Goal: Information Seeking & Learning: Learn about a topic

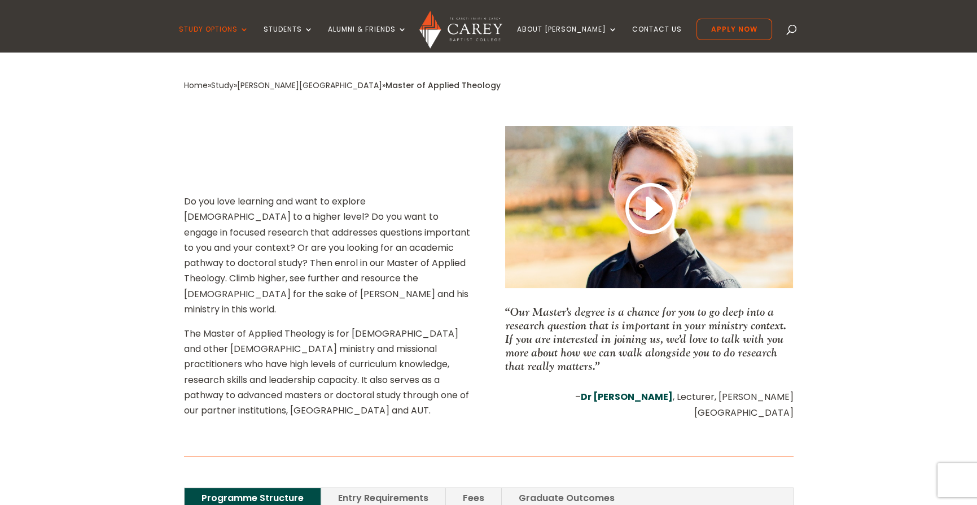
scroll to position [395, 0]
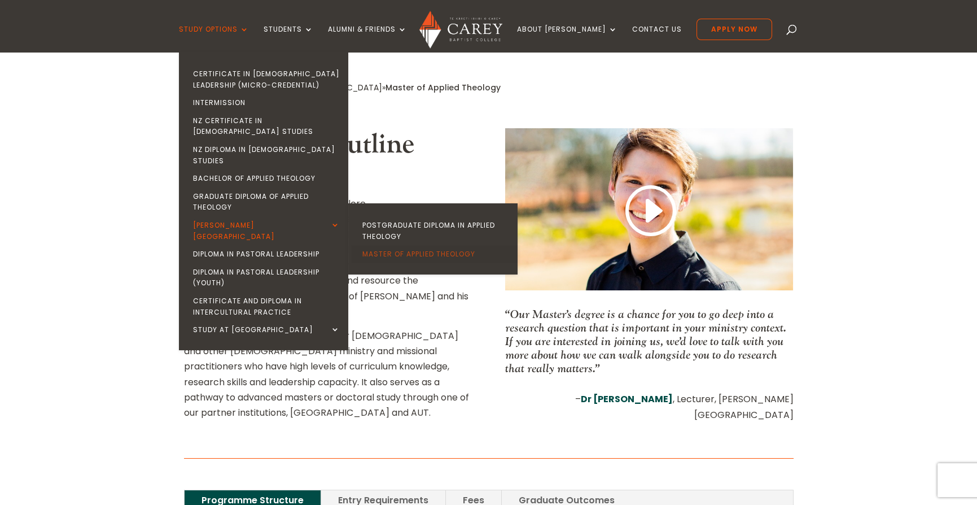
click at [390, 245] on link "Master of Applied Theology" at bounding box center [435, 254] width 169 height 18
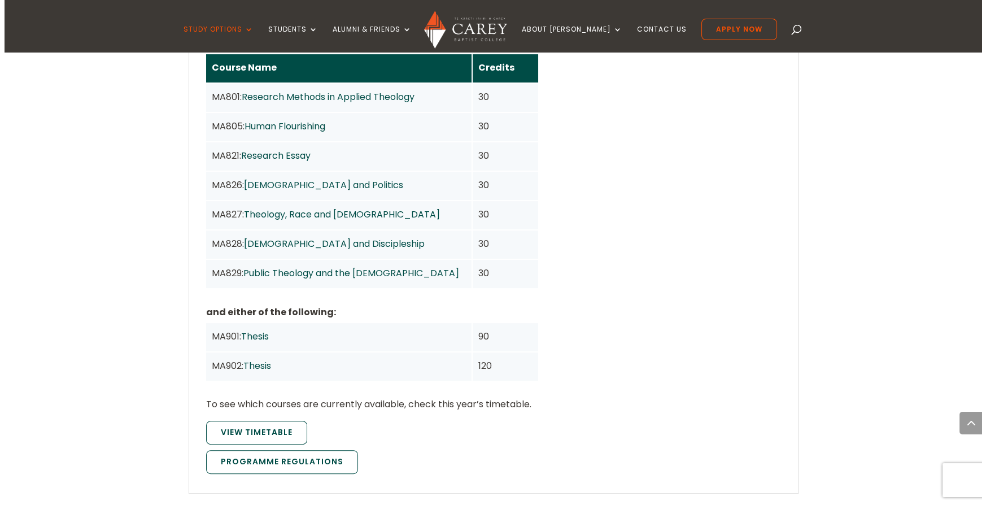
scroll to position [903, 0]
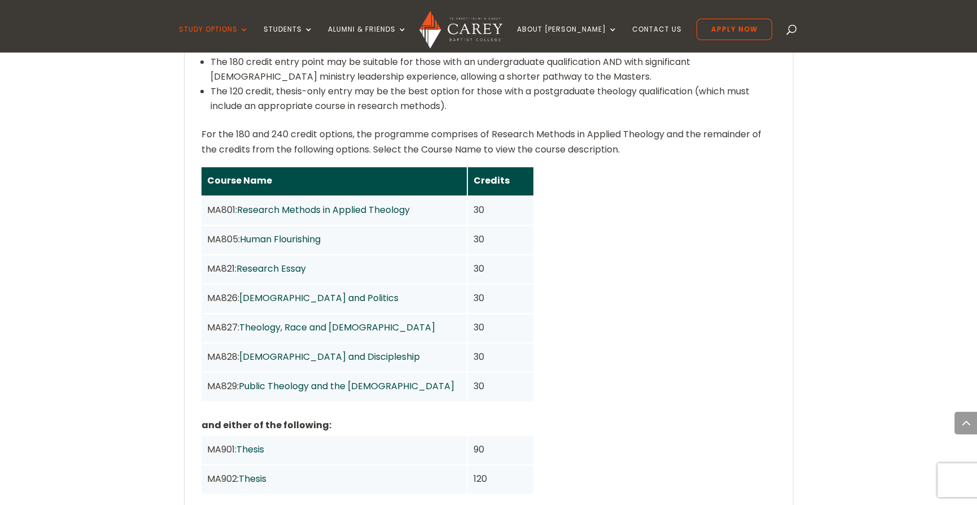
click at [334, 321] on link "Theology, Race and [DEMOGRAPHIC_DATA]" at bounding box center [337, 327] width 196 height 13
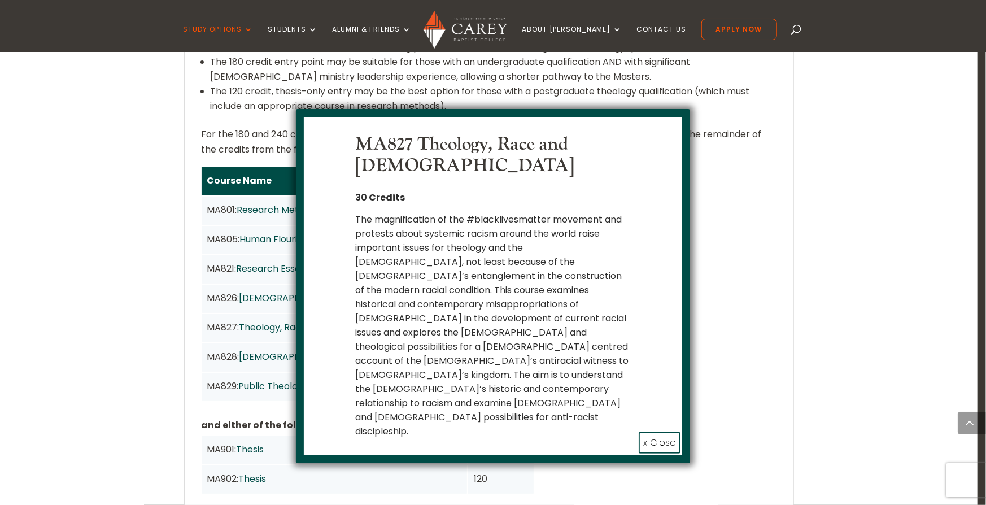
click at [375, 288] on div "The magnification of the #blacklivesmatter movement and protests about systemic…" at bounding box center [493, 325] width 276 height 226
click at [377, 288] on div "The magnification of the #blacklivesmatter movement and protests about systemic…" at bounding box center [493, 325] width 276 height 226
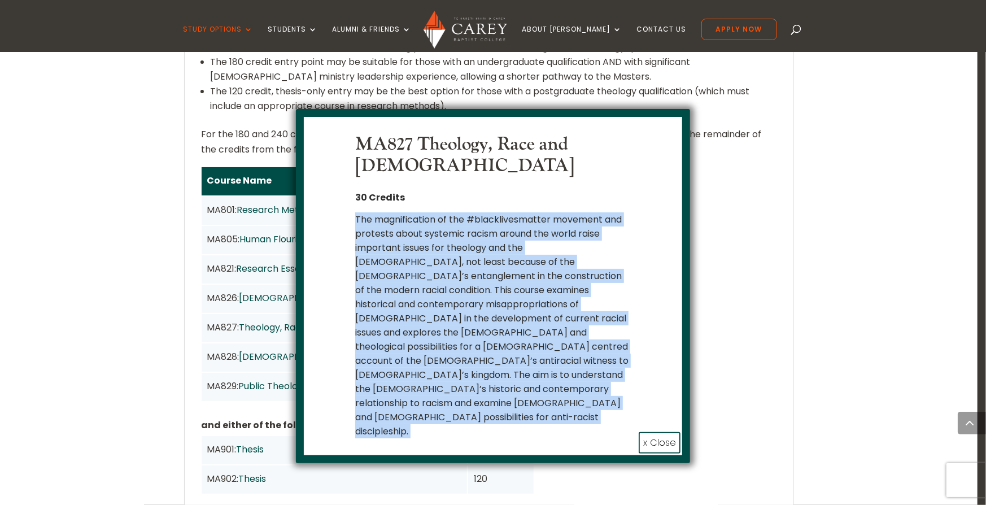
click at [377, 288] on div "The magnification of the #blacklivesmatter movement and protests about systemic…" at bounding box center [493, 325] width 276 height 226
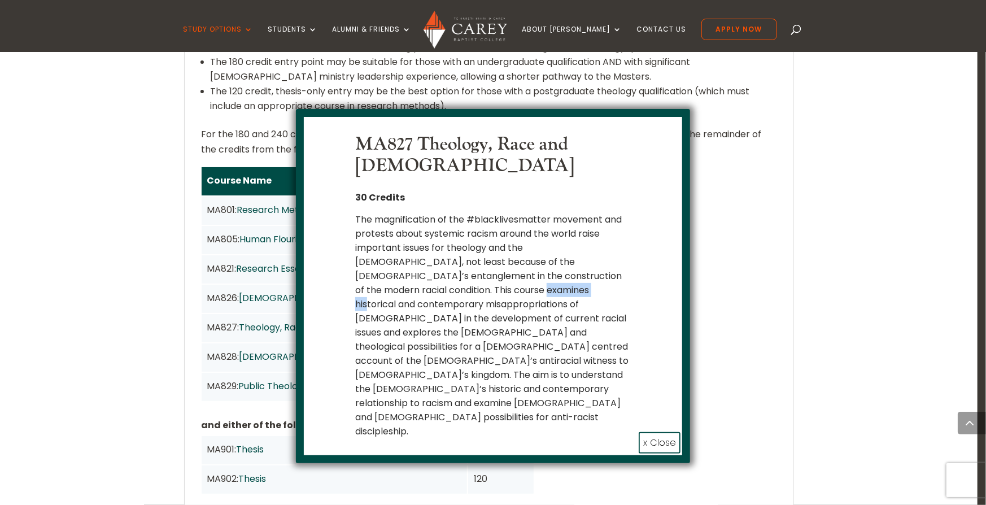
click at [378, 288] on div "The magnification of the #blacklivesmatter movement and protests about systemic…" at bounding box center [493, 325] width 276 height 226
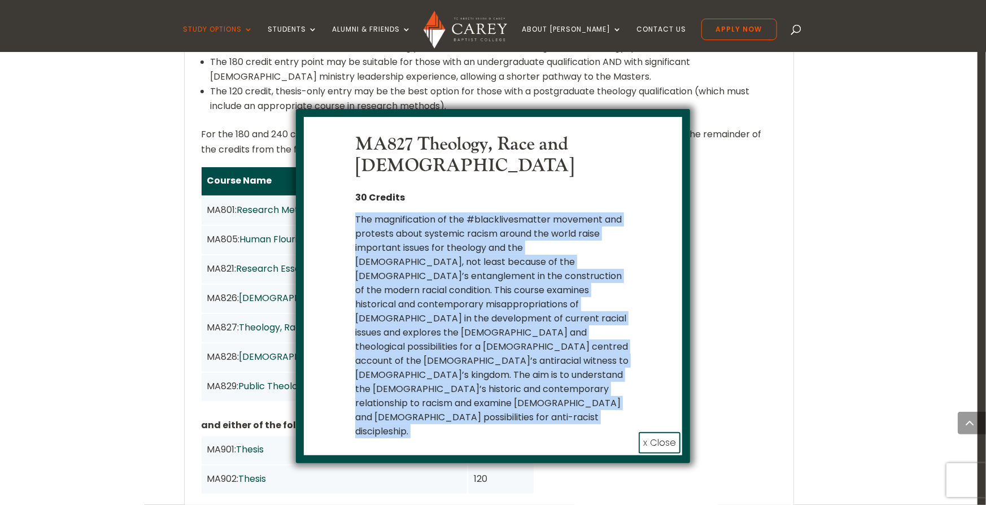
click at [378, 288] on div "The magnification of the #blacklivesmatter movement and protests about systemic…" at bounding box center [493, 325] width 276 height 226
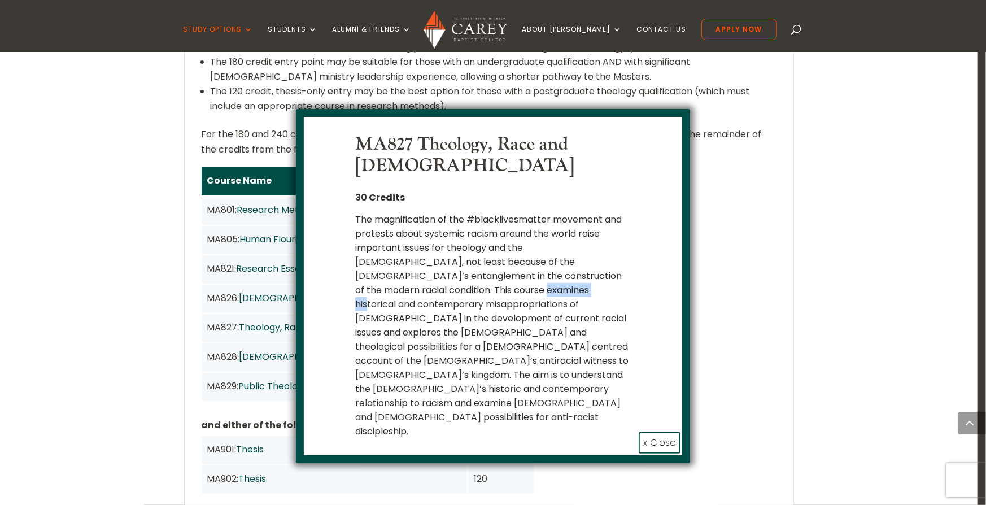
click at [378, 288] on div "The magnification of the #blacklivesmatter movement and protests about systemic…" at bounding box center [493, 325] width 276 height 226
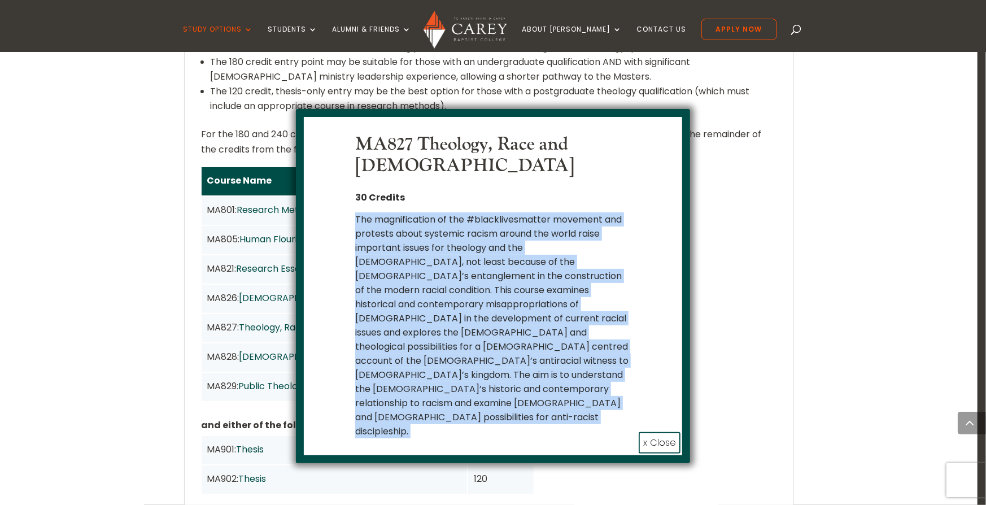
click at [378, 288] on div "The magnification of the #blacklivesmatter movement and protests about systemic…" at bounding box center [493, 325] width 276 height 226
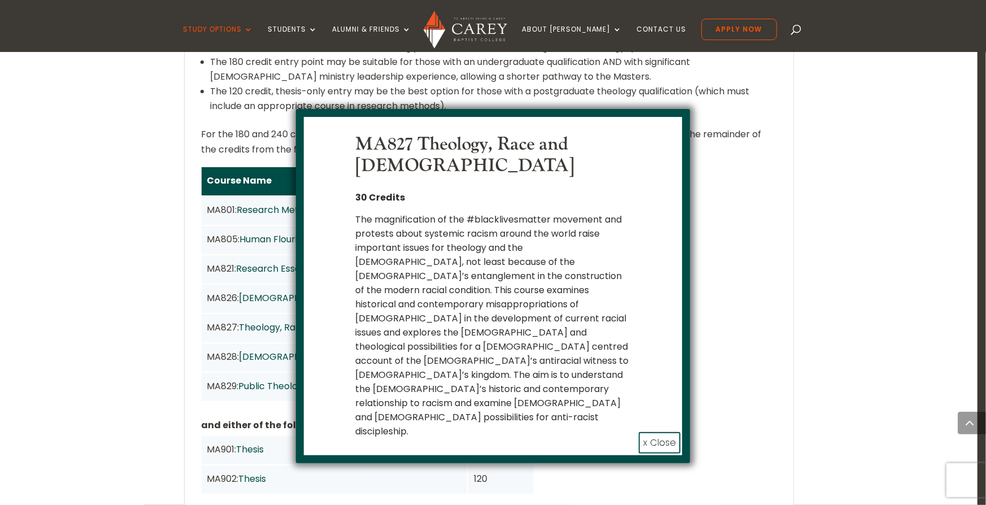
click at [378, 288] on div "The magnification of the #blacklivesmatter movement and protests about systemic…" at bounding box center [493, 325] width 276 height 226
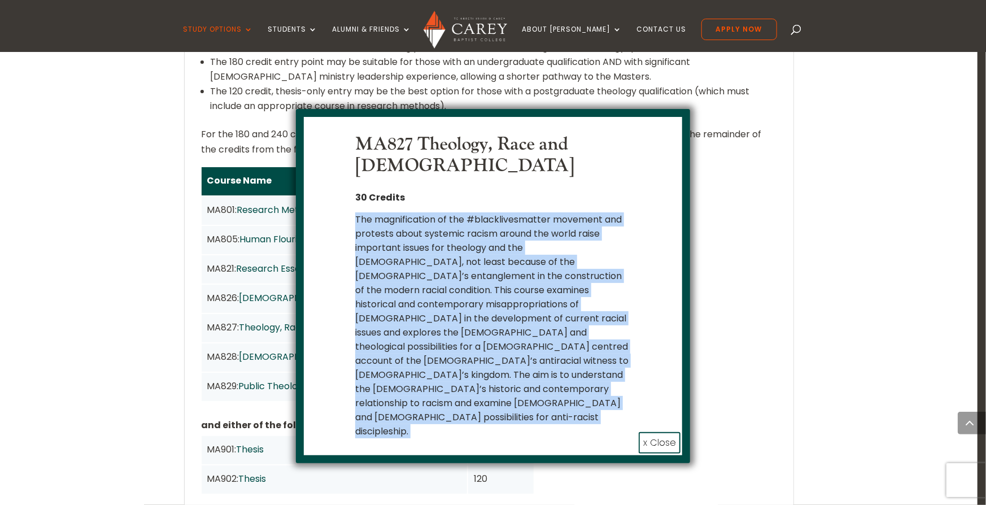
click at [378, 288] on div "The magnification of the #blacklivesmatter movement and protests about systemic…" at bounding box center [493, 325] width 276 height 226
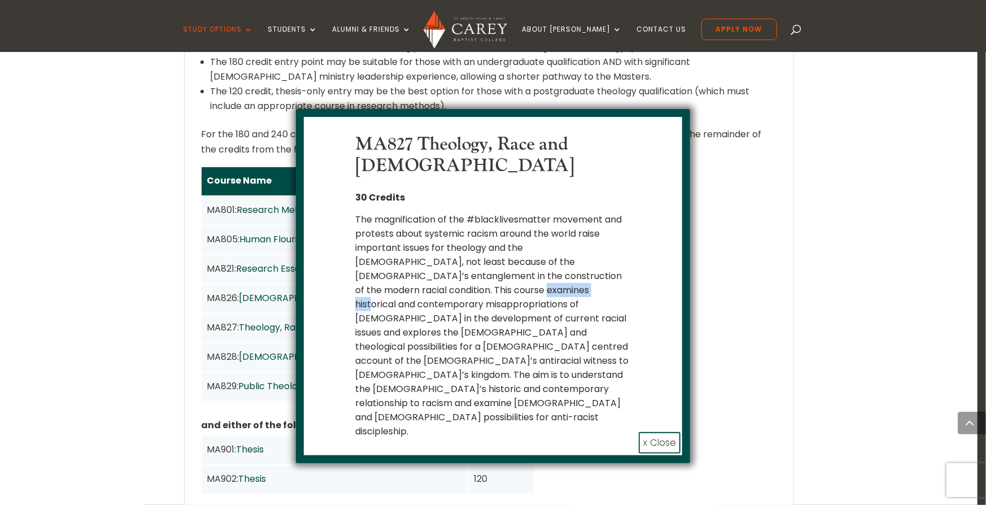
click at [378, 288] on div "The magnification of the #blacklivesmatter movement and protests about systemic…" at bounding box center [493, 325] width 276 height 226
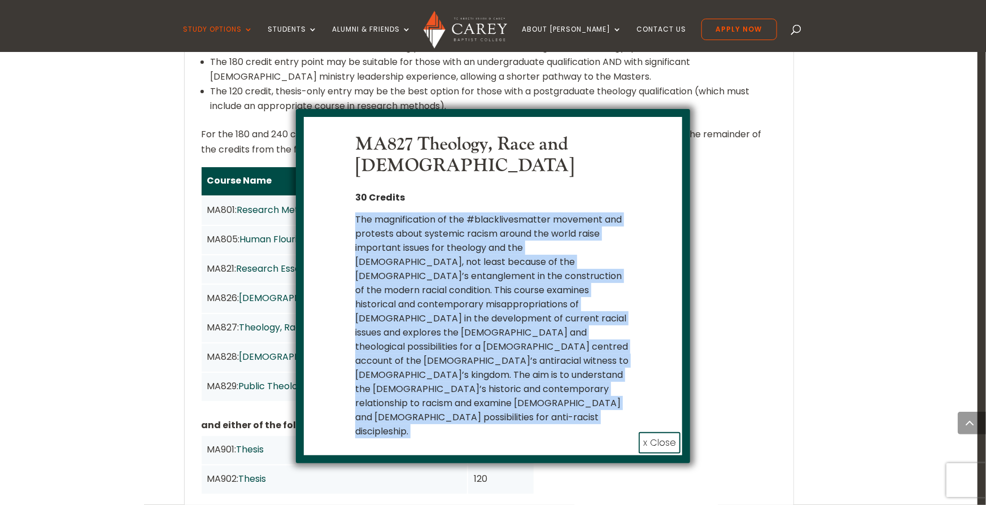
click at [378, 288] on div "The magnification of the #blacklivesmatter movement and protests about systemic…" at bounding box center [493, 325] width 276 height 226
